Goal: Information Seeking & Learning: Understand process/instructions

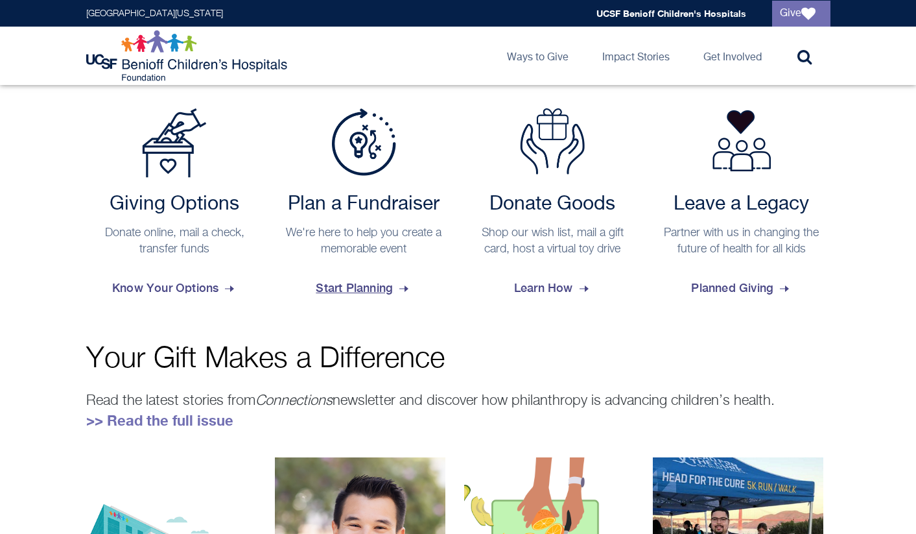
scroll to position [536, 0]
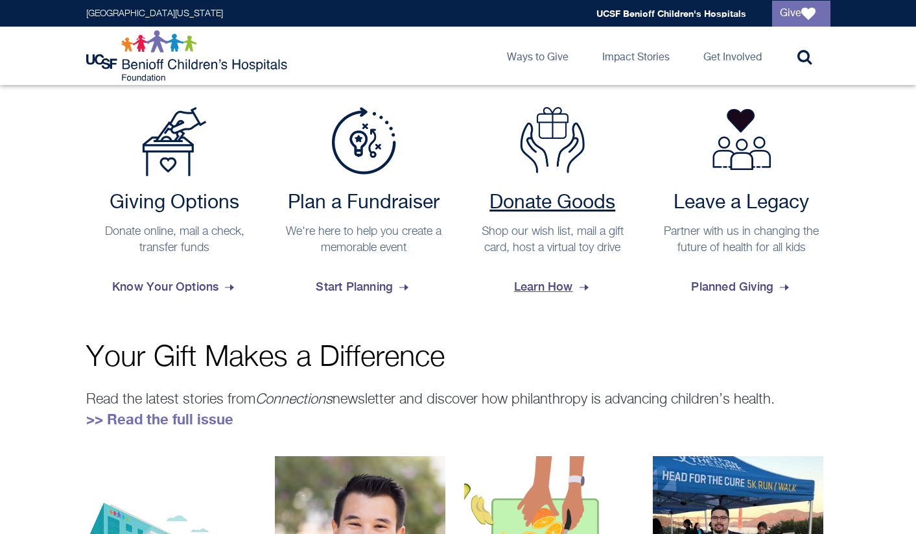
click at [537, 285] on span "Learn How" at bounding box center [552, 286] width 77 height 35
click at [704, 276] on span "Planned Giving" at bounding box center [741, 286] width 101 height 35
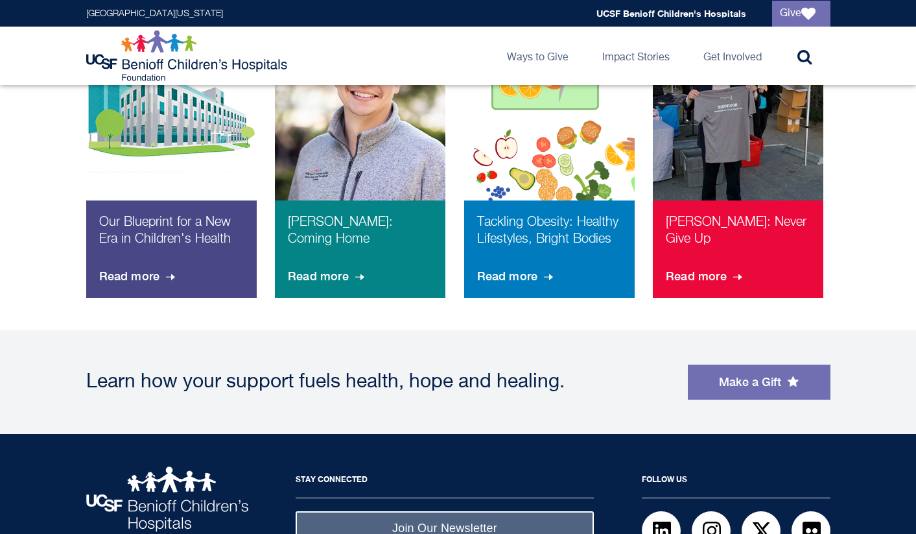
scroll to position [536, 0]
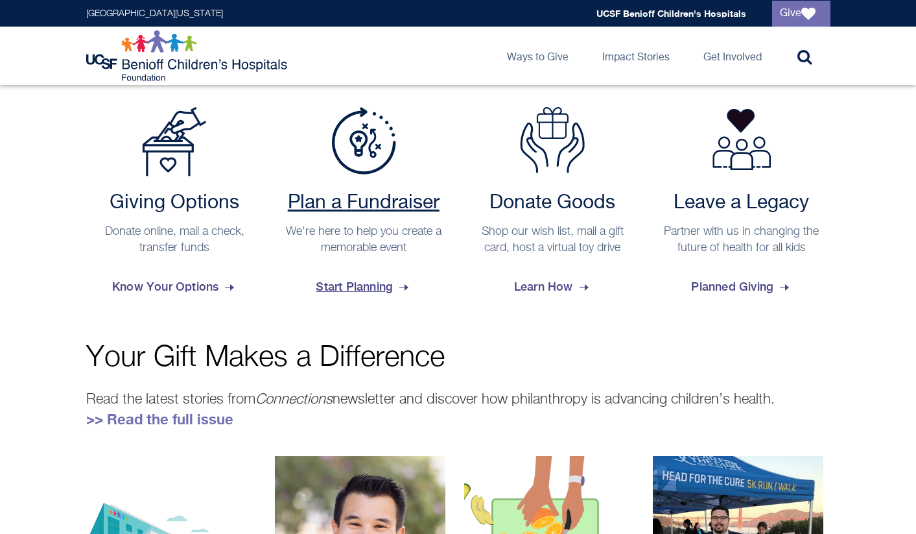
click at [351, 285] on span "Start Planning" at bounding box center [363, 286] width 95 height 35
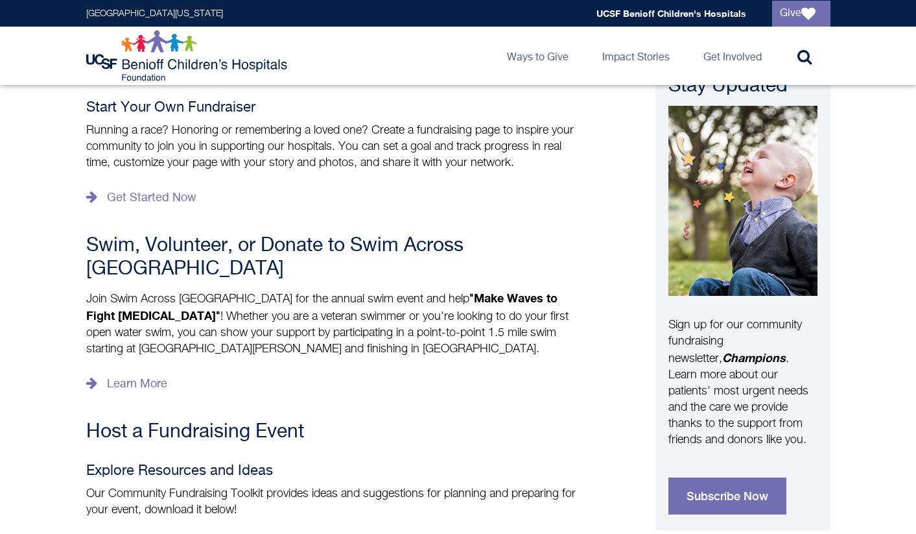
scroll to position [278, 0]
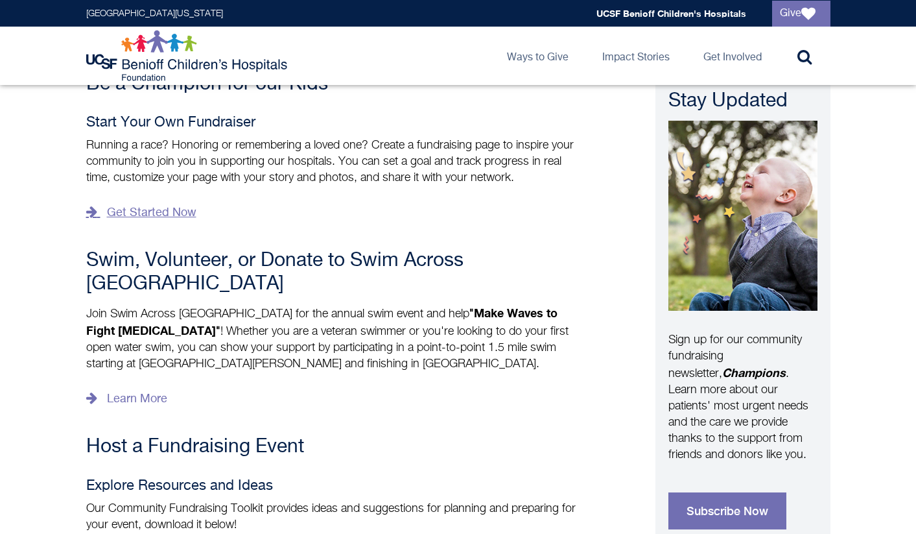
click at [145, 212] on link "Get Started Now" at bounding box center [141, 212] width 110 height 21
